Goal: Information Seeking & Learning: Learn about a topic

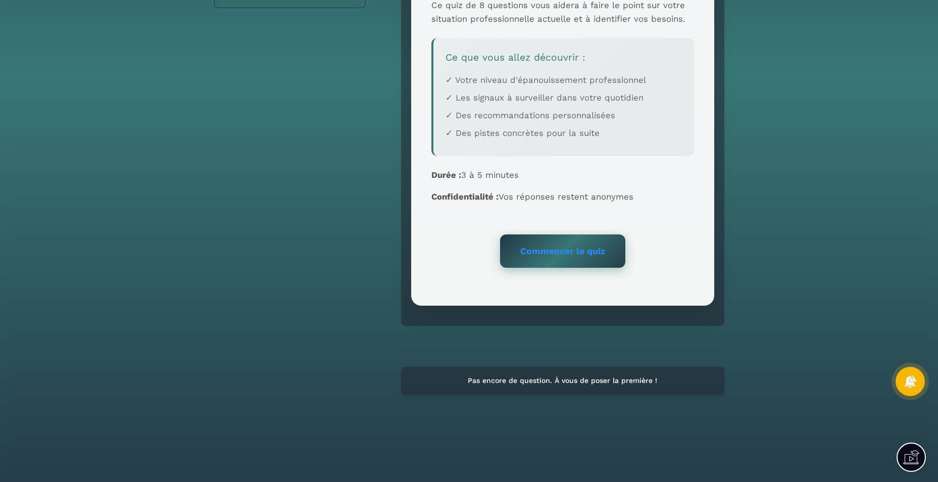
click at [544, 254] on link "Commencer le quiz" at bounding box center [562, 251] width 125 height 34
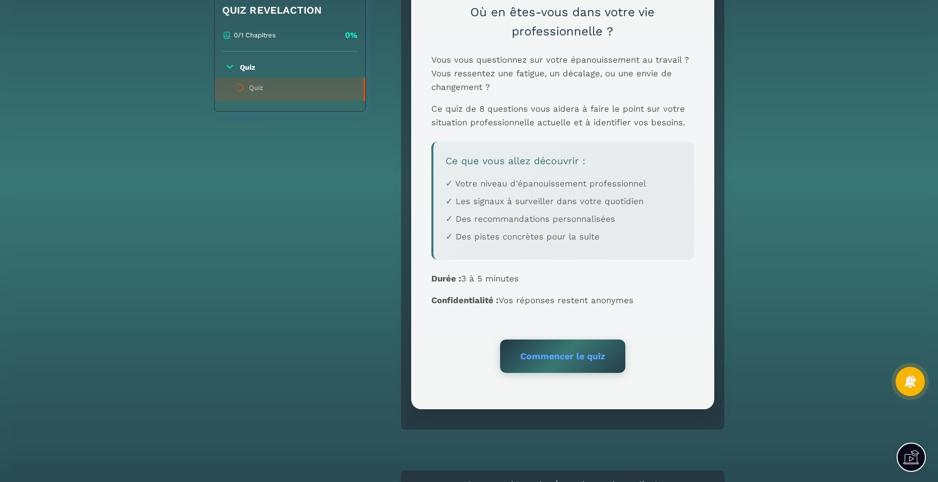
scroll to position [385, 0]
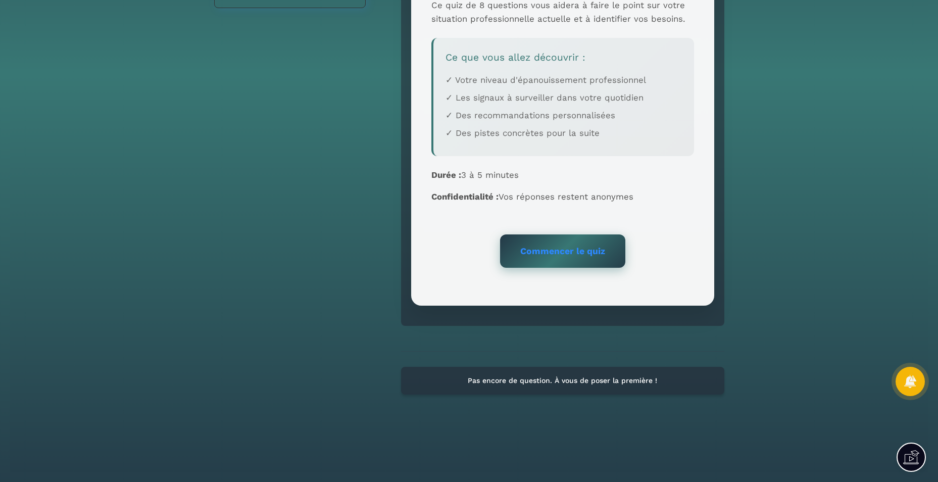
click at [549, 234] on link "Commencer le quiz" at bounding box center [562, 251] width 125 height 34
click at [0, 0] on span "Pas du tout, je me sens complètement à côté de moi-même" at bounding box center [0, 0] width 0 height 0
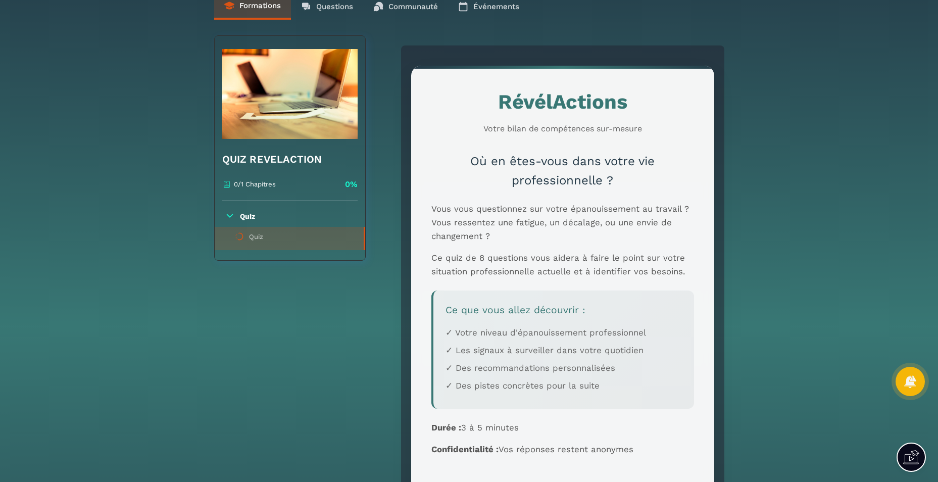
scroll to position [334, 0]
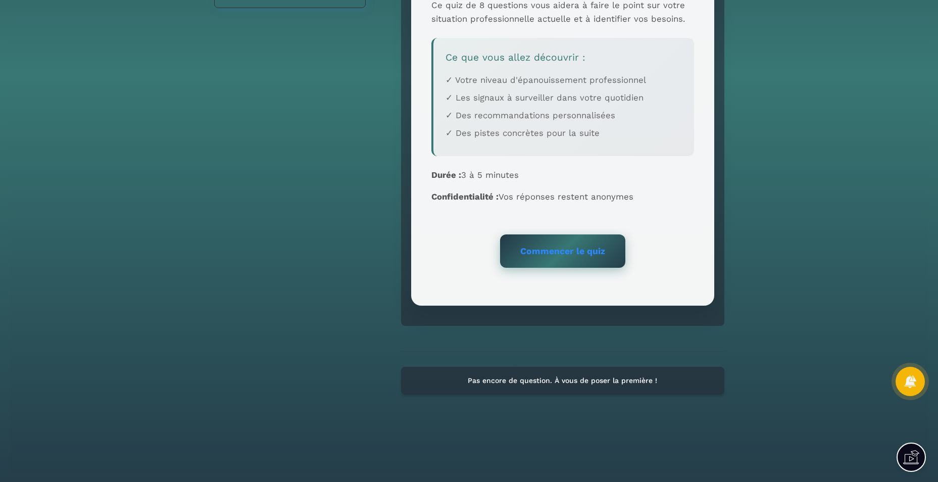
click at [564, 250] on link "Commencer le quiz" at bounding box center [562, 251] width 125 height 34
drag, startPoint x: 447, startPoint y: 139, endPoint x: 593, endPoint y: 167, distance: 148.5
click at [0, 0] on div "Pour une analyse personnalisée, réservez un échange gratuit avec nous." at bounding box center [0, 0] width 0 height 0
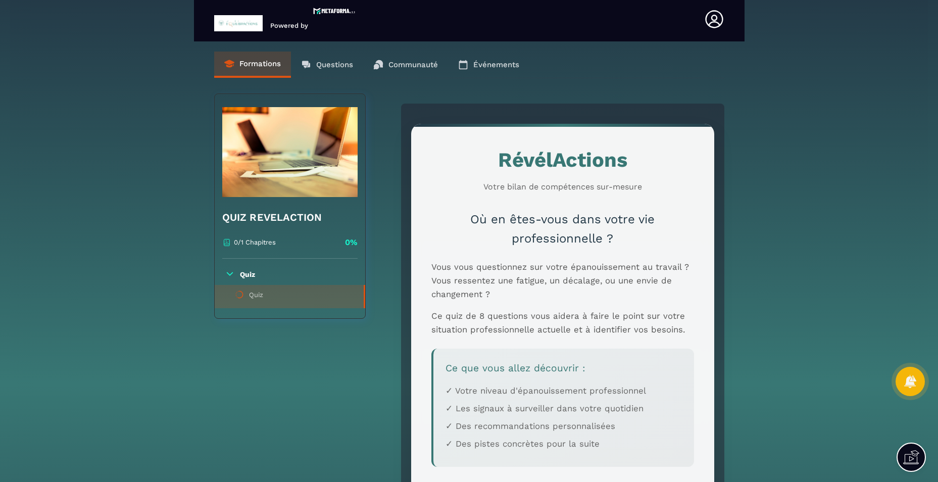
scroll to position [0, 0]
